Goal: Ask a question

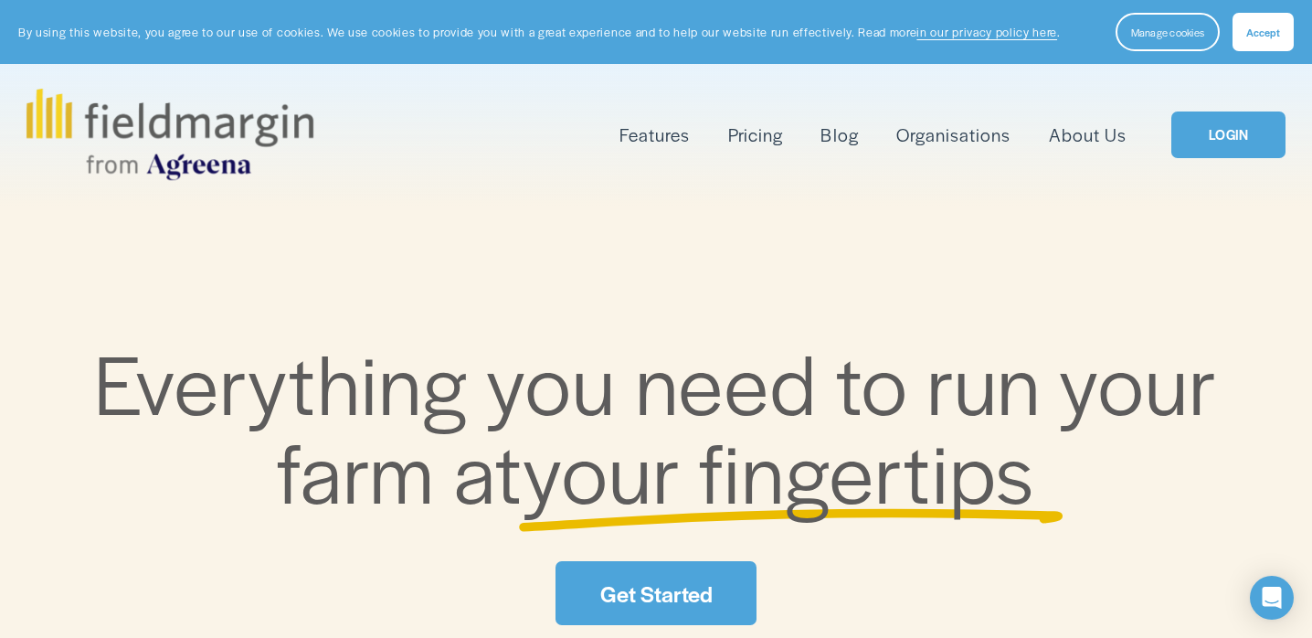
click at [0, 0] on span "Mapping" at bounding box center [0, 0] width 0 height 0
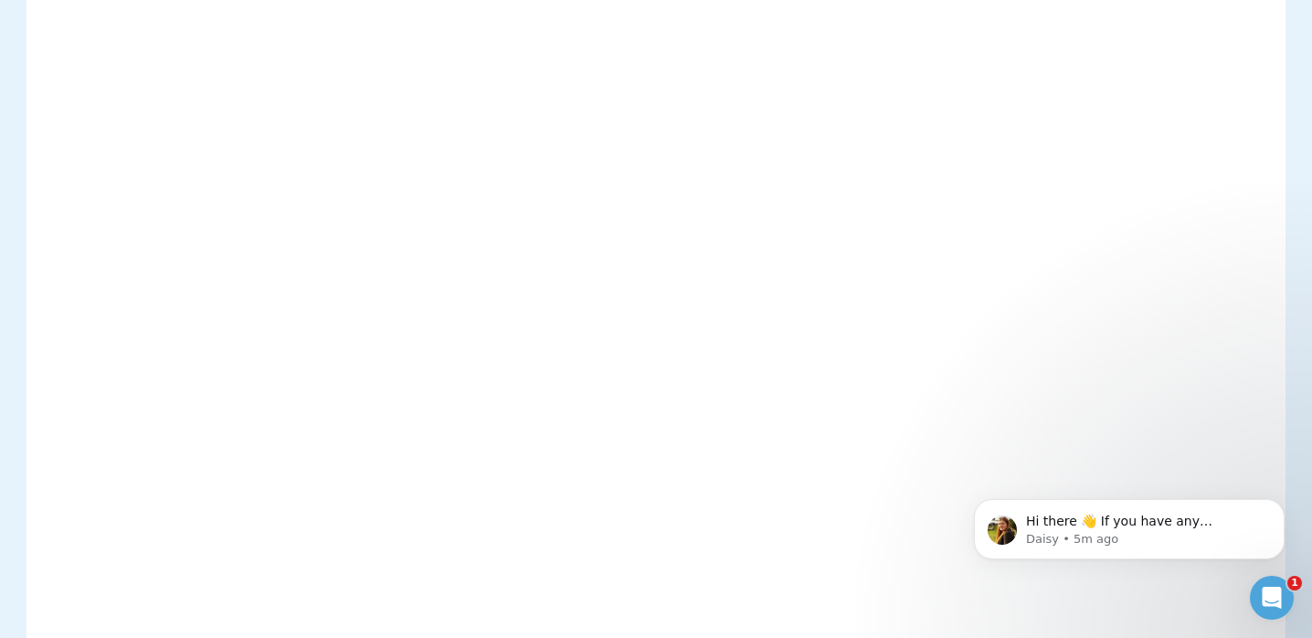
scroll to position [640, 0]
click at [1157, 533] on p "Daisy • 5m ago" at bounding box center [1144, 539] width 236 height 16
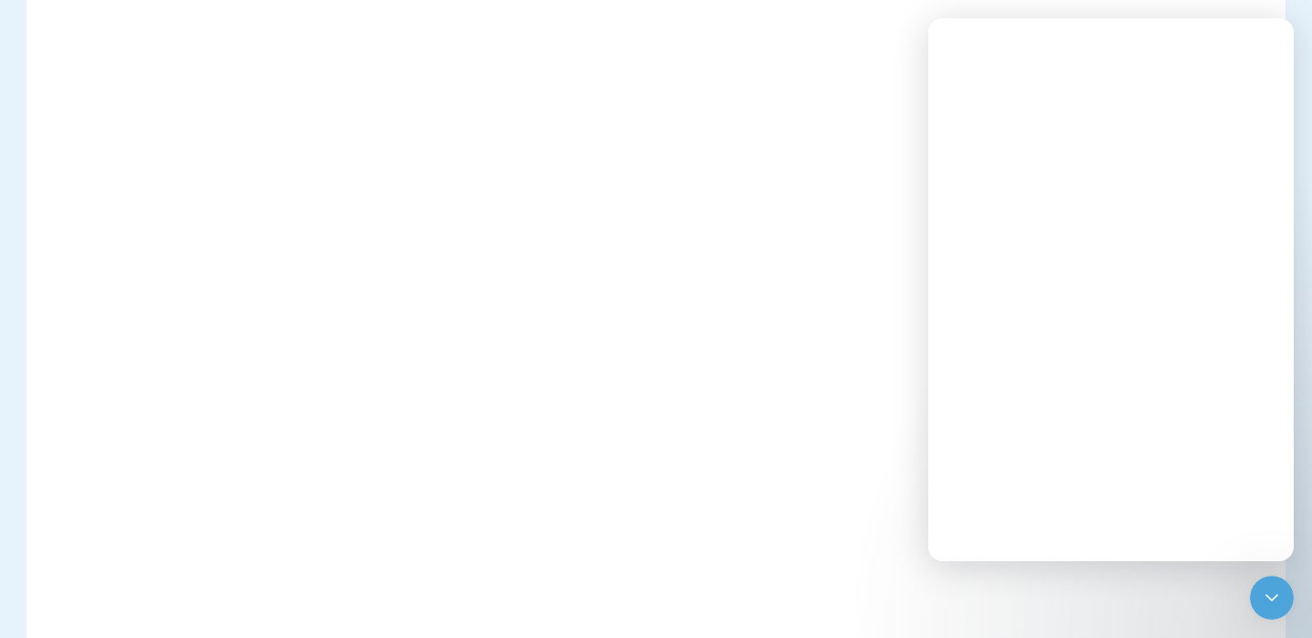
scroll to position [0, 0]
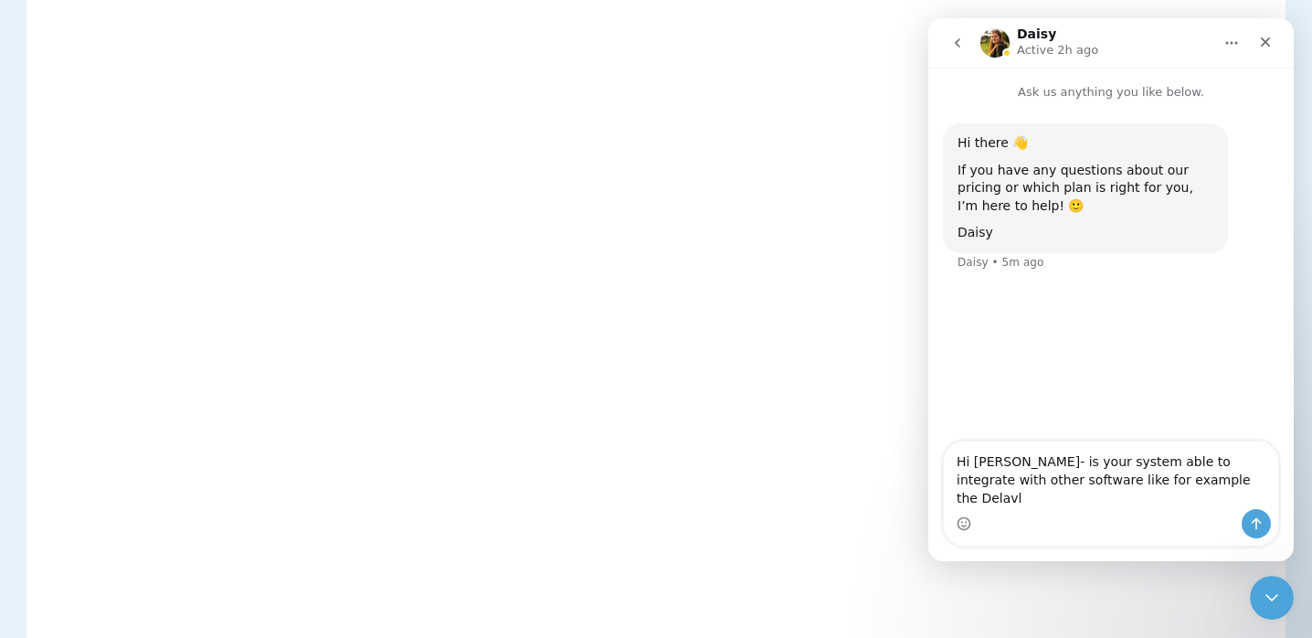
click at [1152, 501] on textarea "Hi Daisy- is your system able to integrate with other software like for example…" at bounding box center [1111, 475] width 334 height 68
click at [1179, 500] on textarea "Hi Daisy- is your system able to integrate with other software like for example…" at bounding box center [1111, 475] width 334 height 68
click at [1139, 500] on textarea "Hi Daisy- is your system able to integrate with other software like for example…" at bounding box center [1111, 475] width 334 height 68
click at [1131, 504] on textarea "Hi Daisy- is your system able to integrate with other software like for example…" at bounding box center [1111, 475] width 334 height 68
click at [1172, 502] on textarea "Hi Daisy- is your system able to integrate with other software like for example…" at bounding box center [1111, 475] width 334 height 68
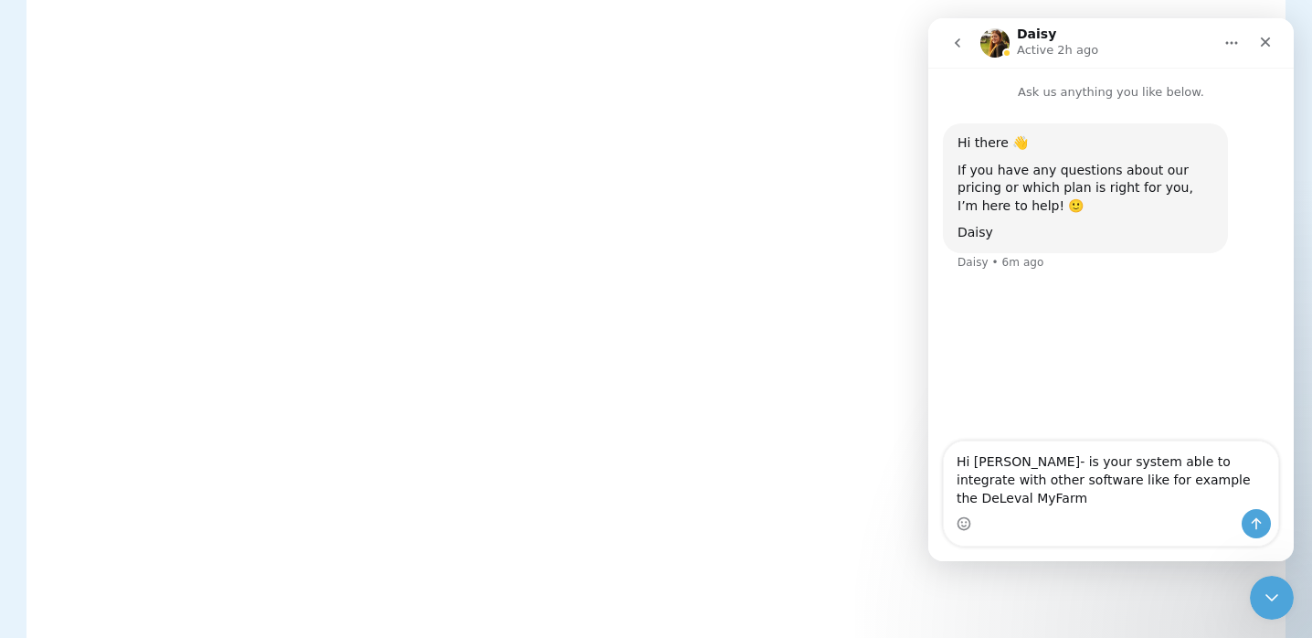
click at [1188, 495] on textarea "Hi Daisy- is your system able to integrate with other software like for example…" at bounding box center [1111, 475] width 334 height 68
click at [1140, 500] on textarea "Hi Daisy- is your system able to integrate with other software like for example…" at bounding box center [1111, 475] width 334 height 68
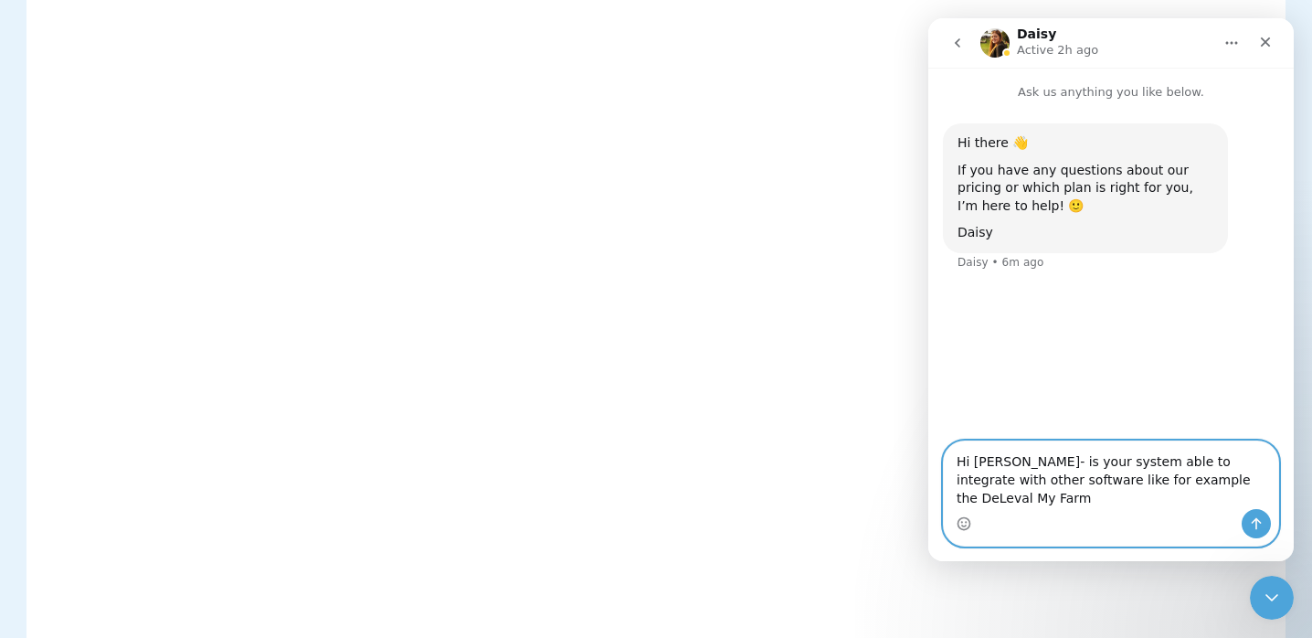
click at [1193, 499] on textarea "Hi Daisy- is your system able to integrate with other software like for example…" at bounding box center [1111, 475] width 334 height 68
click at [1226, 503] on textarea "Hi Daisy- is your system able to integrate with other software like for example…" at bounding box center [1111, 475] width 334 height 68
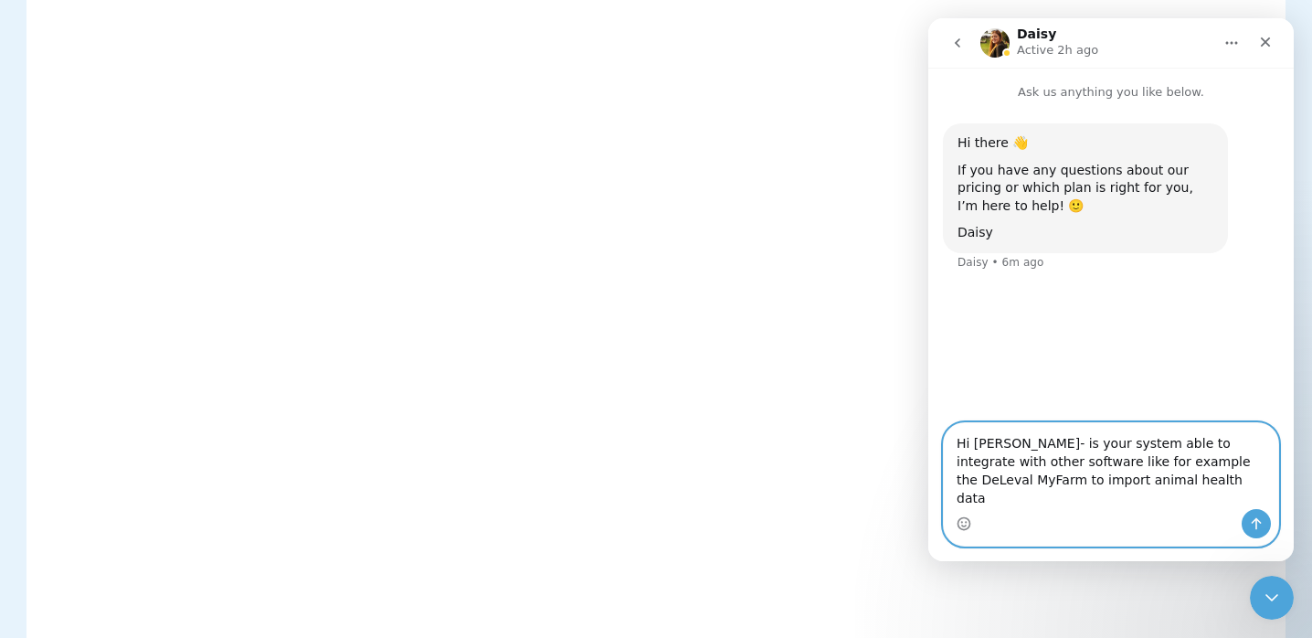
type textarea "Hi Daisy- is your system able to integrate with other software like for example…"
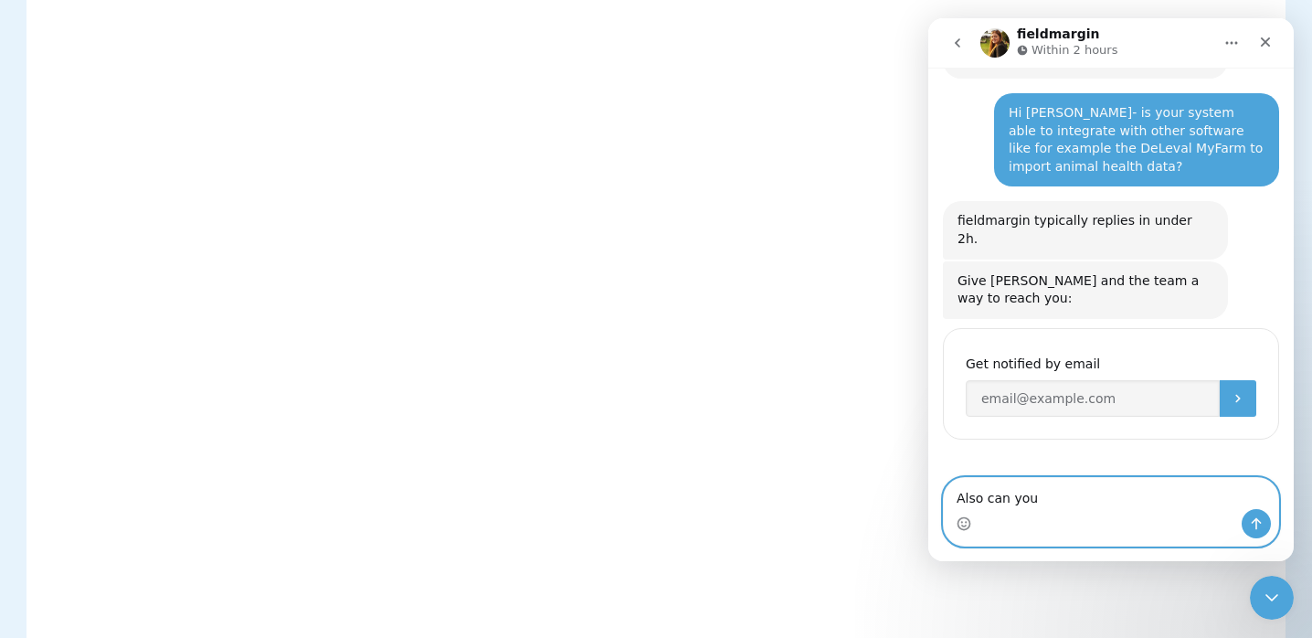
scroll to position [177, 0]
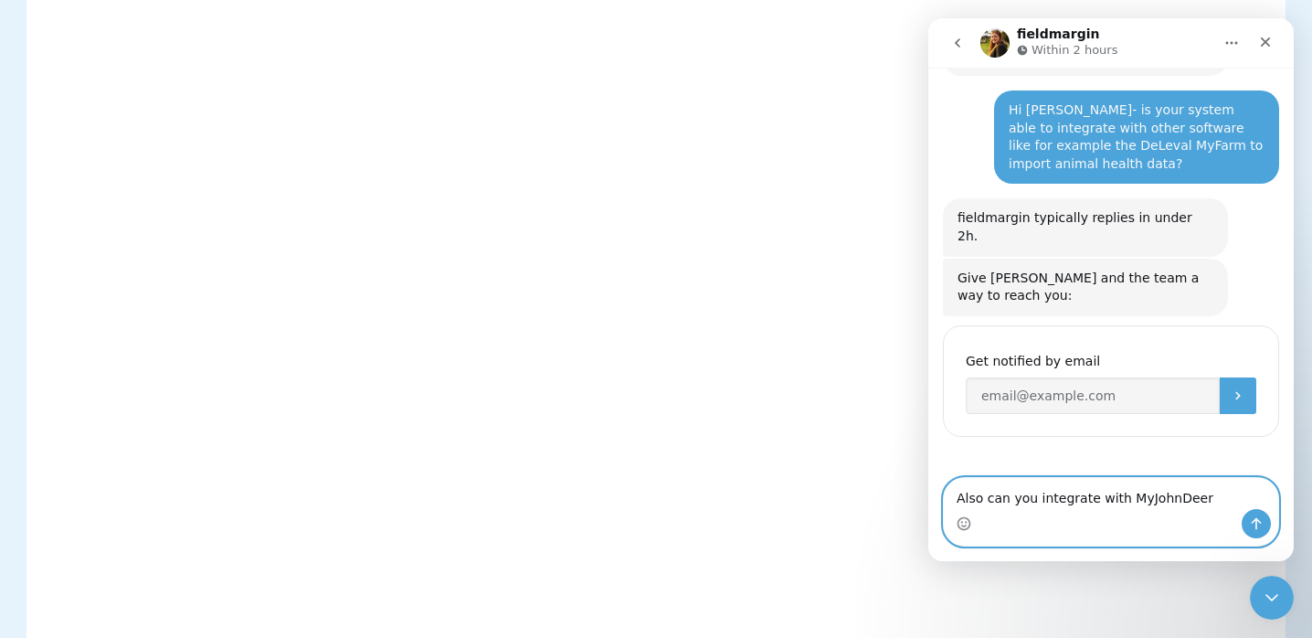
type textarea "Also can you integrate with MyJohnDeere"
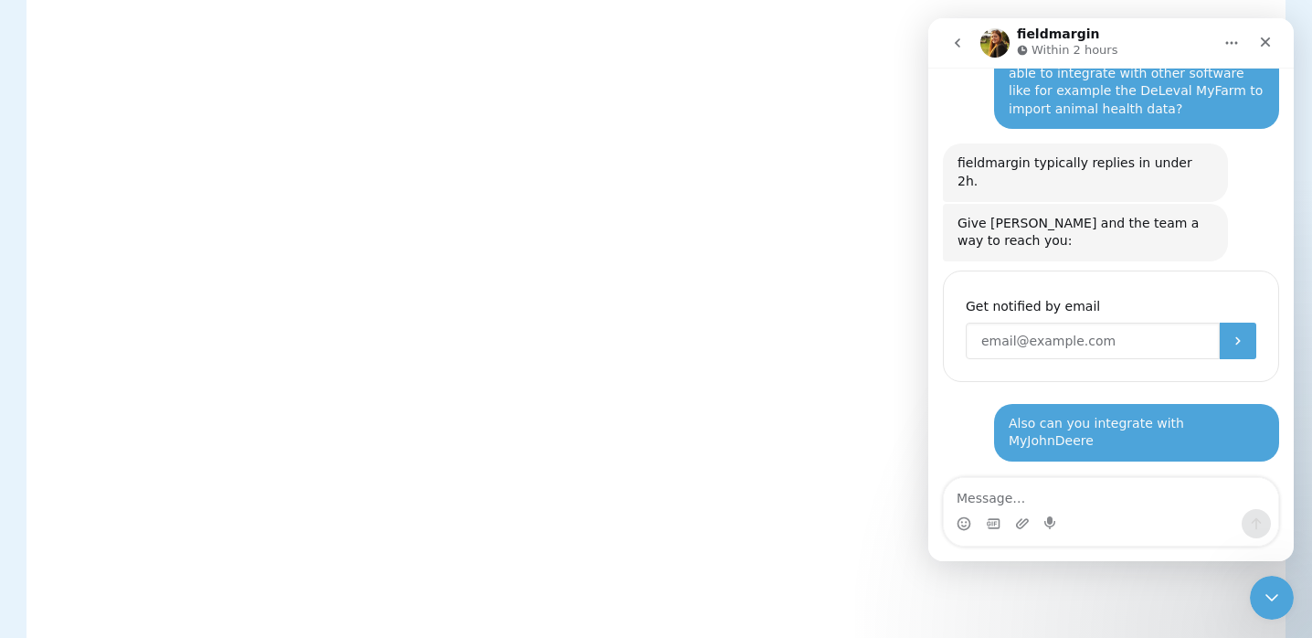
click at [1109, 323] on input "Enter your email" at bounding box center [1093, 341] width 254 height 37
type input "kerrymleech@hartpury.ac.uk"
click at [1232, 334] on icon "Submit" at bounding box center [1238, 341] width 15 height 15
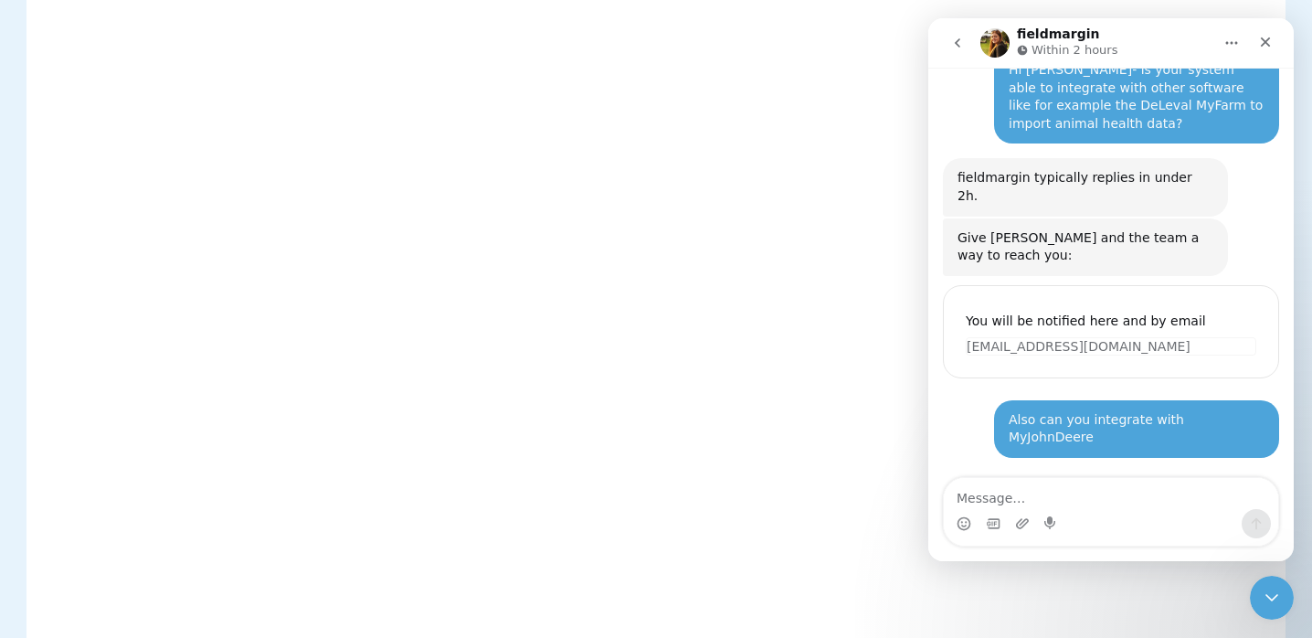
scroll to position [214, 0]
